Goal: Task Accomplishment & Management: Manage account settings

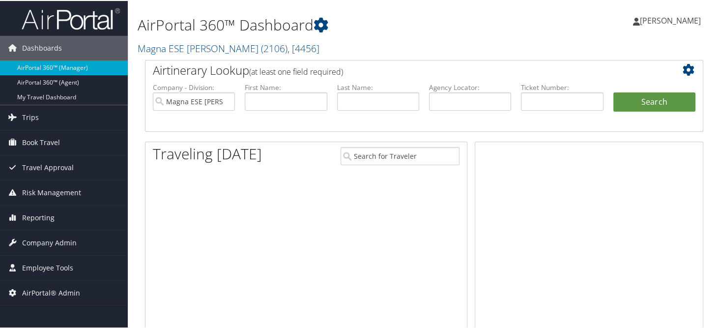
click at [348, 47] on h2 "Magna ESE [PERSON_NAME] ( 2106 ) , [ 4456 ]" at bounding box center [329, 46] width 382 height 17
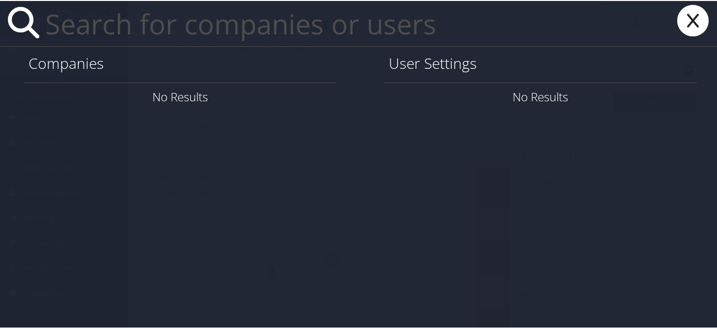
click at [176, 27] on input "text" at bounding box center [322, 22] width 563 height 45
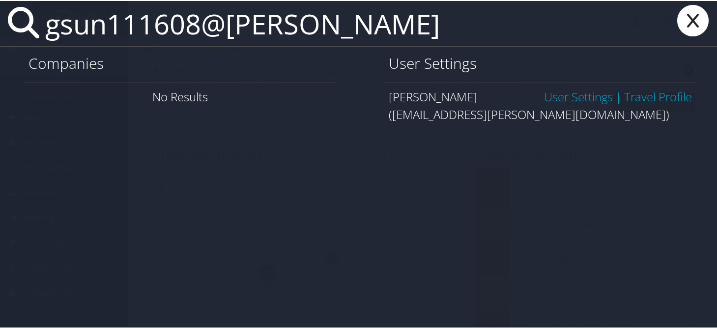
type input "gsun111608@troy"
click at [556, 96] on link "User Settings" at bounding box center [578, 95] width 69 height 16
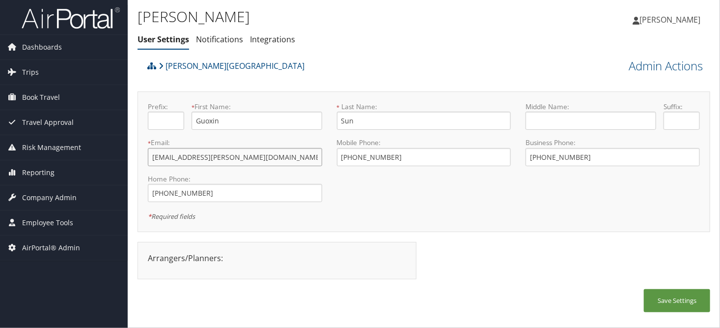
drag, startPoint x: 247, startPoint y: 153, endPoint x: 141, endPoint y: 160, distance: 105.8
click at [141, 160] on div "* Email: gsun111608@troy.edu This field is required" at bounding box center [234, 156] width 189 height 36
click at [653, 61] on link "Admin Actions" at bounding box center [666, 65] width 74 height 17
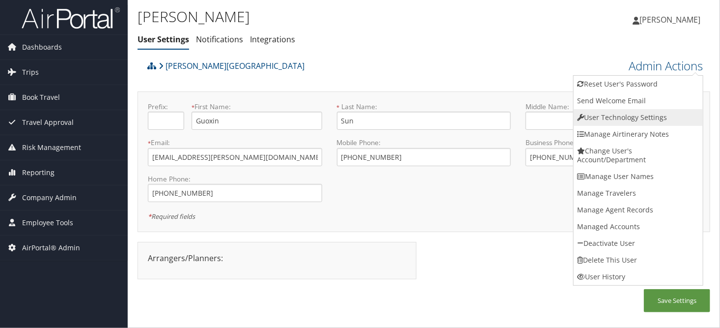
click at [603, 122] on link "User Technology Settings" at bounding box center [638, 117] width 129 height 17
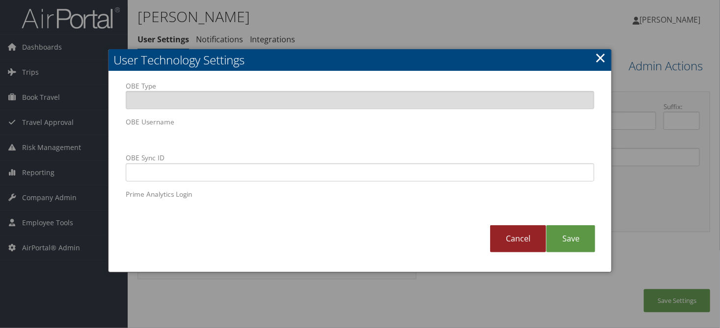
click at [521, 238] on link "Cancel" at bounding box center [518, 238] width 56 height 27
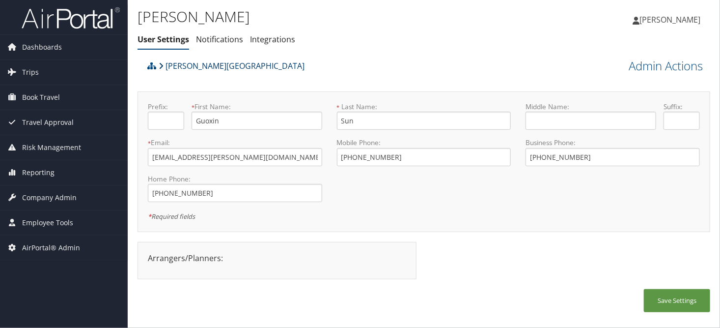
drag, startPoint x: 196, startPoint y: 67, endPoint x: 211, endPoint y: 67, distance: 14.2
click at [198, 67] on link "[PERSON_NAME][GEOGRAPHIC_DATA]" at bounding box center [232, 66] width 146 height 20
drag, startPoint x: 239, startPoint y: 150, endPoint x: 115, endPoint y: 165, distance: 124.7
click at [115, 165] on div "Dashboards AirPortal 360™ (Manager) AirPortal 360™ (Agent) My Travel Dashboard …" at bounding box center [360, 164] width 720 height 328
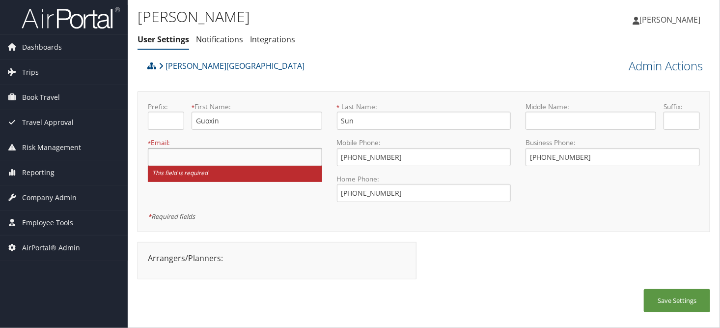
paste input "https://airportal.cbtat.com/enroll/003640"
type input "https://airportal.cbtat.com/enroll/003640"
drag, startPoint x: 292, startPoint y: 158, endPoint x: 96, endPoint y: 159, distance: 196.5
click at [96, 159] on div "Dashboards AirPortal 360™ (Manager) AirPortal 360™ (Agent) My Travel Dashboard …" at bounding box center [360, 164] width 720 height 328
paste input "SUNG@TROY.EDU"
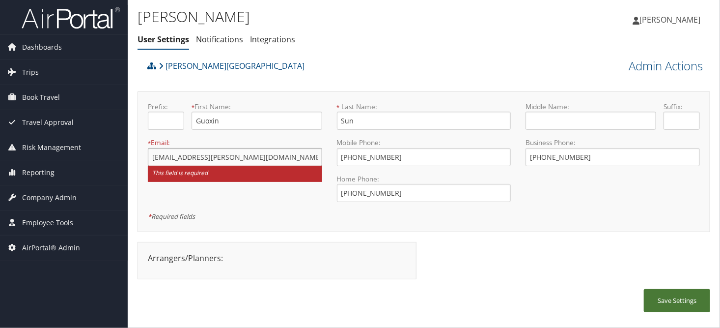
type input "SUNG@TROY.EDU"
click at [679, 297] on button "Save Settings" at bounding box center [677, 300] width 66 height 23
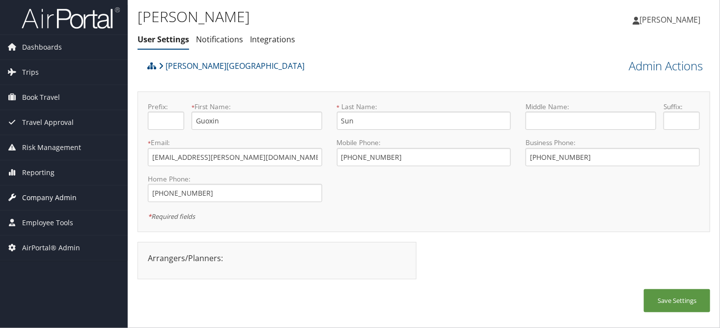
click at [45, 195] on span "Company Admin" at bounding box center [49, 197] width 55 height 25
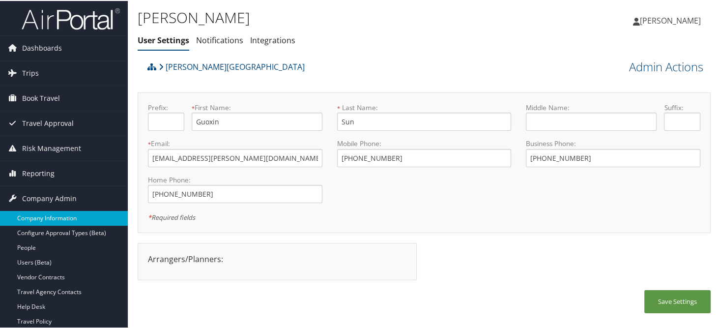
click at [38, 211] on link "Company Information" at bounding box center [64, 217] width 128 height 15
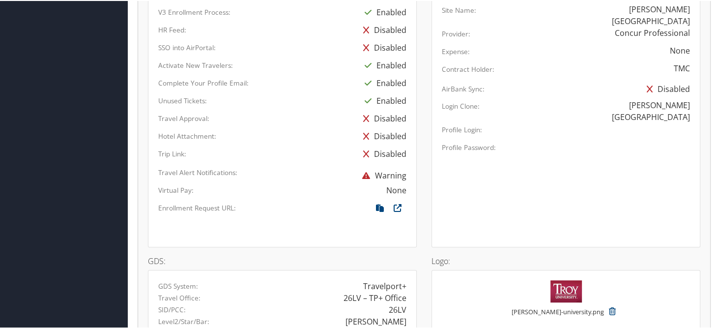
scroll to position [639, 0]
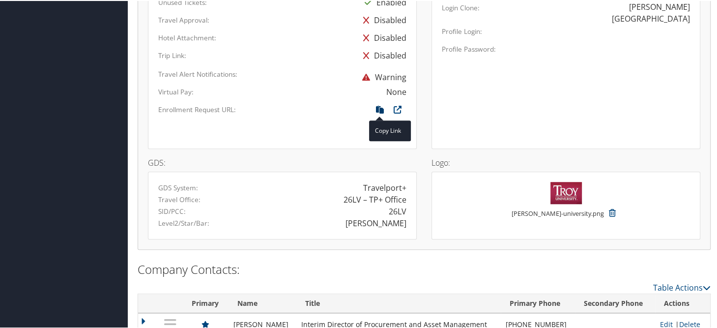
click at [375, 106] on icon at bounding box center [380, 111] width 18 height 13
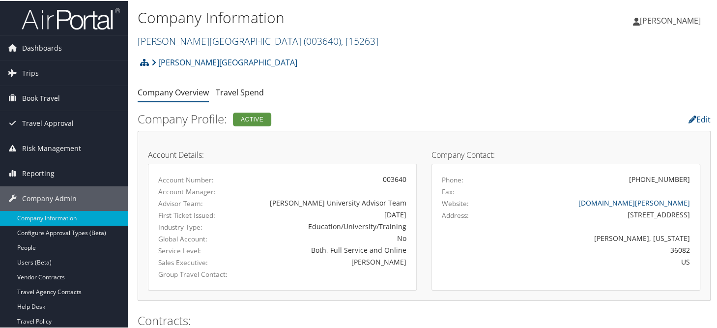
click at [166, 40] on link "Troy University ( 003640 ) , [ 15263 ]" at bounding box center [258, 39] width 241 height 13
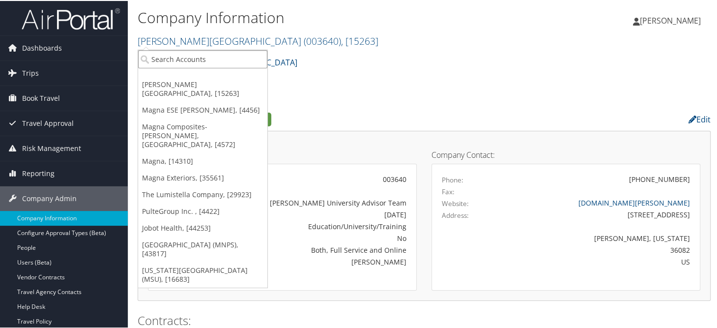
click at [195, 62] on input "search" at bounding box center [202, 58] width 129 height 18
type input "temple"
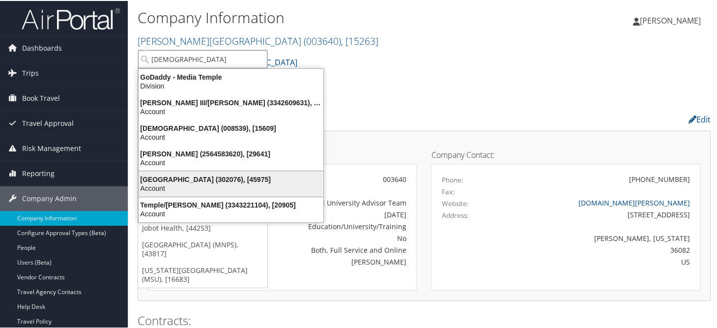
click at [165, 184] on div "Account" at bounding box center [231, 187] width 196 height 9
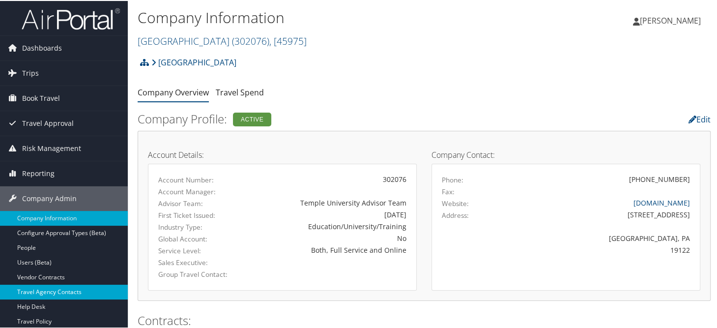
click at [42, 291] on link "Travel Agency Contacts" at bounding box center [64, 290] width 128 height 15
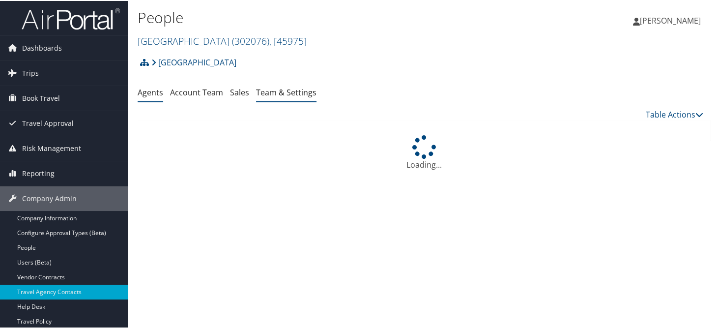
click at [278, 92] on link "Team & Settings" at bounding box center [286, 91] width 60 height 11
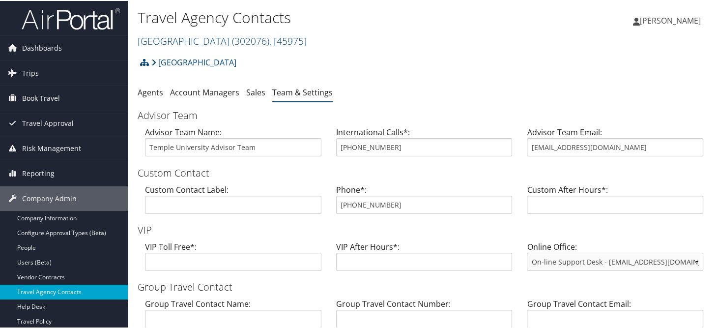
click at [418, 64] on div "Temple University Account Structure Temple University (302076) ACTIVE Create Ch…" at bounding box center [424, 65] width 573 height 27
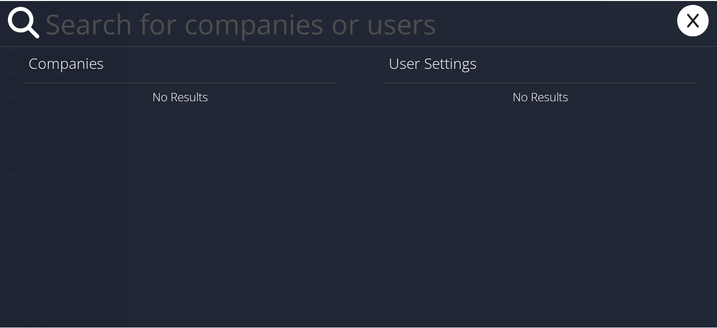
paste input "ABBYJOYCRAWFORD@ICLOUD.COM"
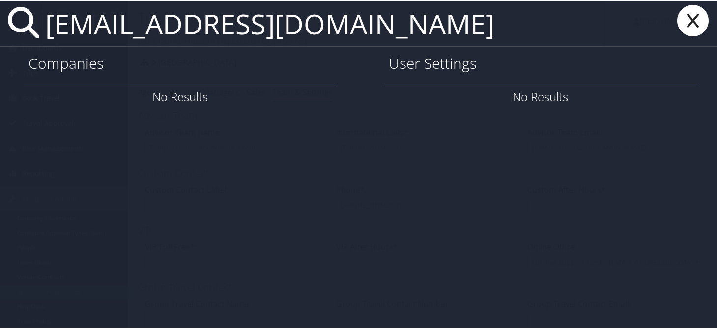
type input "ABBYJOYCRAWFORD@ICLOUD.COM"
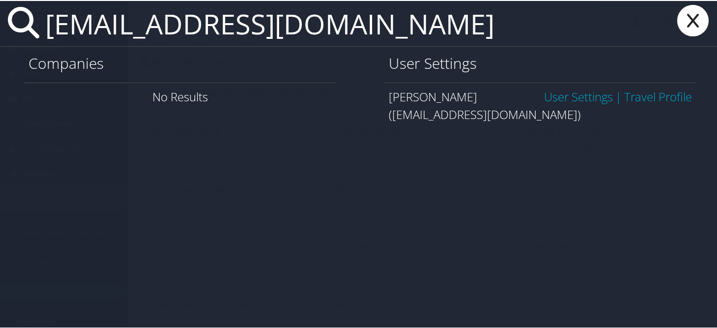
click at [567, 98] on link "User Settings" at bounding box center [578, 95] width 69 height 16
